Goal: Task Accomplishment & Management: Use online tool/utility

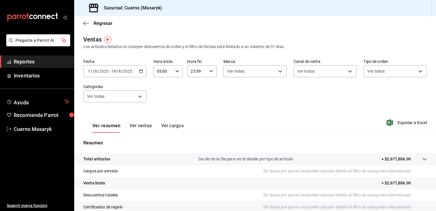
click at [180, 40] on div "Ventas Los artículos listados no incluyen descuentos de orden y el filtro de fe…" at bounding box center [254, 42] width 343 height 15
click at [47, 62] on span "Reportes" at bounding box center [42, 62] width 56 height 8
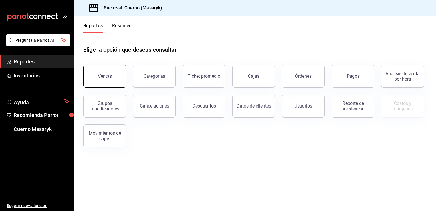
click at [104, 83] on button "Ventas" at bounding box center [104, 76] width 43 height 23
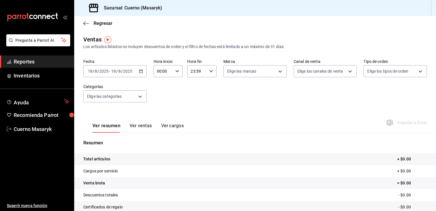
click at [141, 70] on icon "button" at bounding box center [141, 71] width 4 height 4
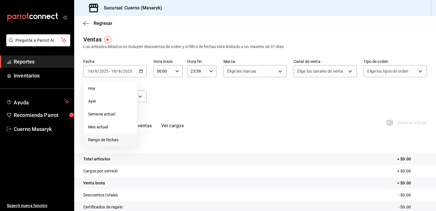
click at [115, 142] on span "Rango de fechas" at bounding box center [110, 140] width 44 height 6
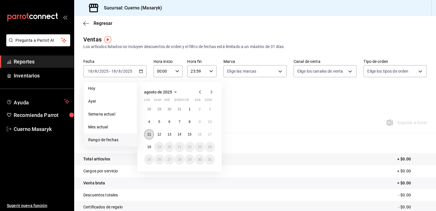
click at [150, 134] on abbr "11" at bounding box center [149, 134] width 4 height 4
click at [150, 148] on abbr "18" at bounding box center [149, 147] width 4 height 4
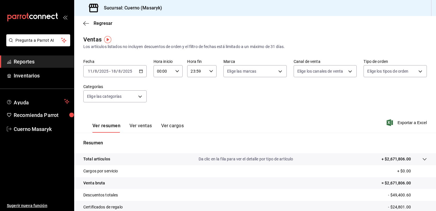
click at [174, 74] on div "00:00 Hora inicio" at bounding box center [167, 71] width 29 height 12
click at [174, 74] on div at bounding box center [218, 105] width 436 height 211
click at [175, 75] on div "00:00 Hora inicio" at bounding box center [167, 71] width 29 height 12
click at [162, 119] on span "05" at bounding box center [159, 116] width 5 height 5
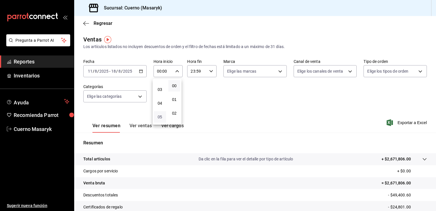
type input "05:00"
click at [273, 70] on div at bounding box center [218, 105] width 436 height 211
click at [273, 70] on body "Pregunta a Parrot AI Reportes Inventarios Ayuda Recomienda Parrot Cuerno Masary…" at bounding box center [218, 105] width 436 height 211
click at [255, 85] on li "Ver todas" at bounding box center [253, 92] width 62 height 17
type input "4ea0d660-02b3-4785-bb88-48b5ef6e196c"
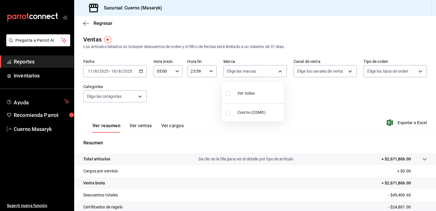
checkbox input "true"
click at [320, 74] on div at bounding box center [218, 105] width 436 height 211
click at [320, 74] on body "Pregunta a Parrot AI Reportes Inventarios Ayuda Recomienda Parrot Cuerno Masary…" at bounding box center [218, 105] width 436 height 211
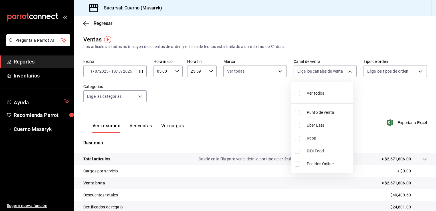
click at [311, 92] on span "Ver todos" at bounding box center [315, 93] width 17 height 6
type input "PARROT,UBER_EATS,RAPPI,DIDI_FOOD,ONLINE"
checkbox input "true"
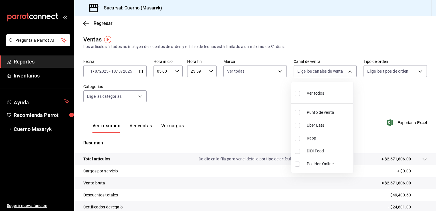
checkbox input "true"
click at [407, 71] on div at bounding box center [218, 105] width 436 height 211
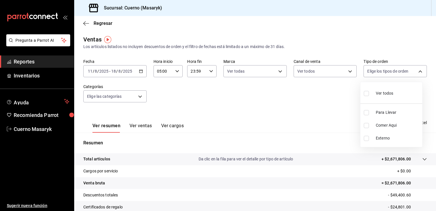
click at [407, 71] on body "Pregunta a Parrot AI Reportes Inventarios Ayuda Recomienda Parrot Cuerno Masary…" at bounding box center [218, 105] width 436 height 211
click at [389, 95] on span "Ver todos" at bounding box center [384, 93] width 17 height 6
type input "d8208262-291b-4595-bbfa-ed1e8660efdb,73ecdc8a-b505-4242-b24a-d5f1595b9b0a,EXTER…"
checkbox input "true"
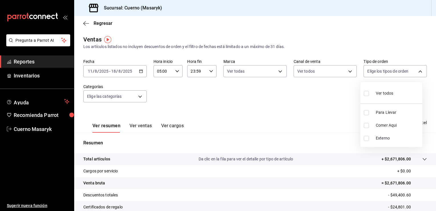
checkbox input "true"
click at [136, 93] on div at bounding box center [218, 105] width 436 height 211
click at [136, 93] on body "Pregunta a Parrot AI Reportes Inventarios Ayuda Recomienda Parrot Cuerno Masary…" at bounding box center [218, 105] width 436 height 211
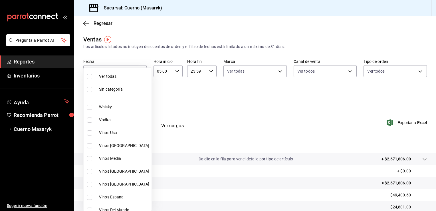
click at [113, 75] on span "Ver todas" at bounding box center [124, 76] width 50 height 6
type input "c67b51a2-384c-483e-a5be-40afd3eac247,ec1a4520-4a99-4810-921e-4abf40ebc8c6,cd2d5…"
checkbox input "true"
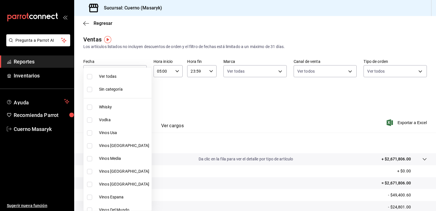
checkbox input "true"
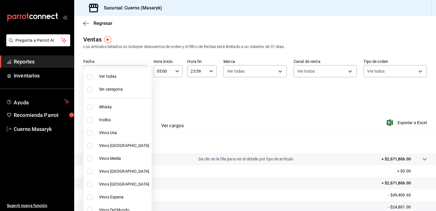
checkbox input "true"
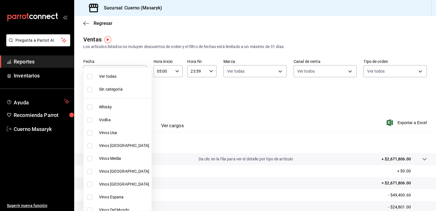
checkbox input "true"
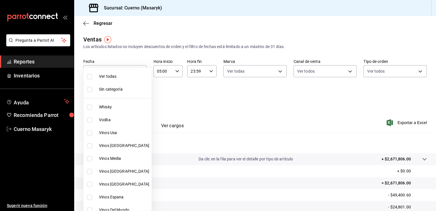
checkbox input "true"
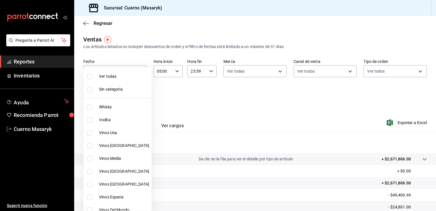
checkbox input "true"
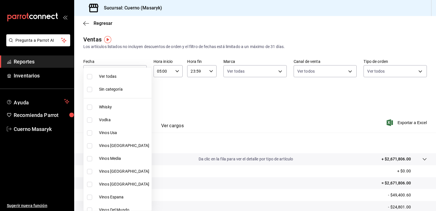
checkbox input "true"
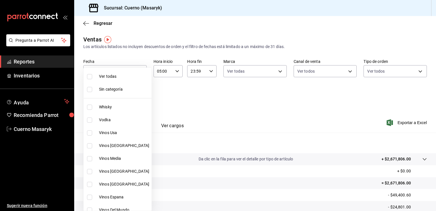
checkbox input "true"
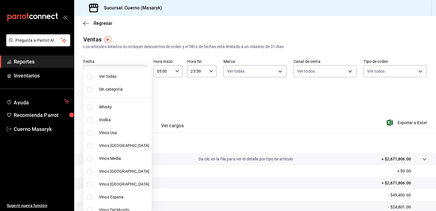
checkbox input "true"
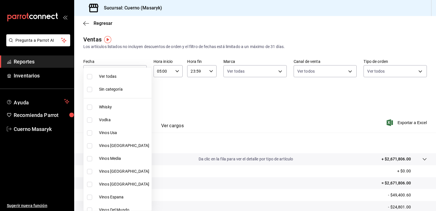
checkbox input "true"
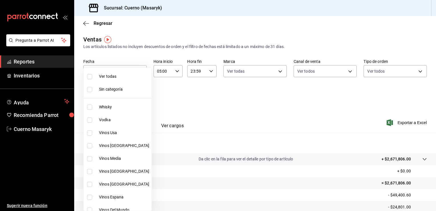
checkbox input "true"
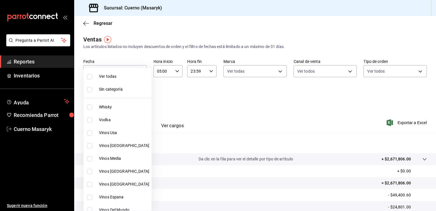
checkbox input "true"
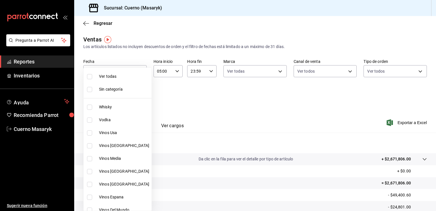
checkbox input "true"
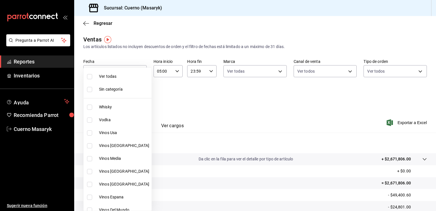
checkbox input "true"
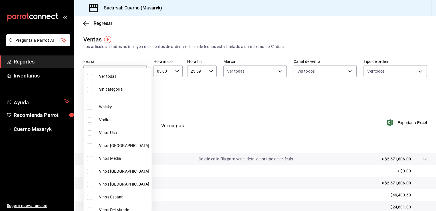
checkbox input "true"
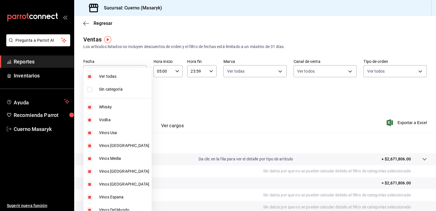
click at [252, 101] on div at bounding box center [218, 105] width 436 height 211
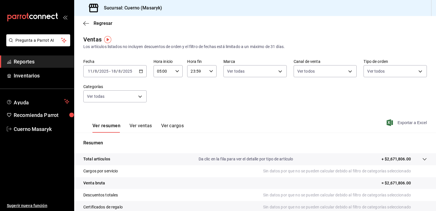
click at [403, 123] on span "Exportar a Excel" at bounding box center [407, 122] width 39 height 7
